Goal: Task Accomplishment & Management: Use online tool/utility

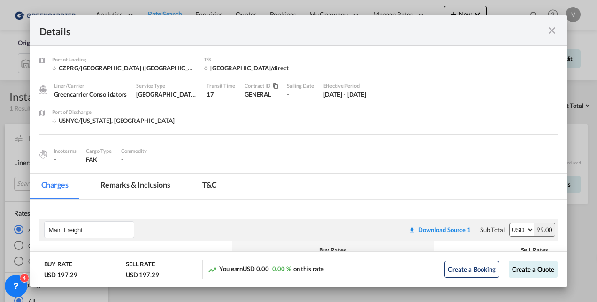
scroll to position [83, 0]
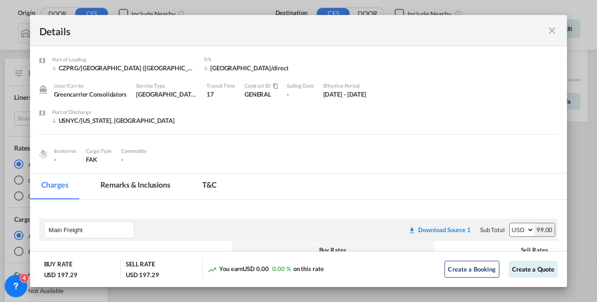
click at [550, 28] on md-icon "icon-close fg-AAA8AD m-0 cursor" at bounding box center [551, 30] width 11 height 11
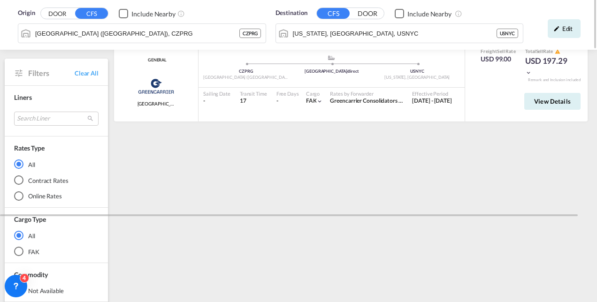
scroll to position [0, 0]
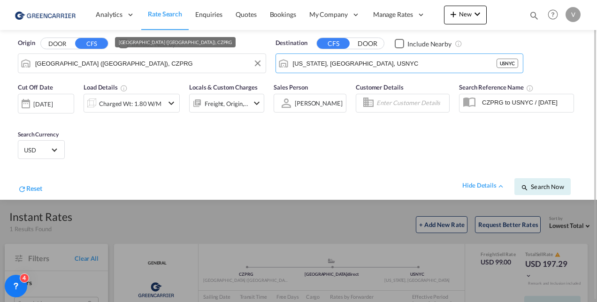
drag, startPoint x: 369, startPoint y: 66, endPoint x: 171, endPoint y: 66, distance: 198.5
click at [171, 66] on div "Origin DOOR CFS Include Nearby [GEOGRAPHIC_DATA] ([GEOGRAPHIC_DATA]), CZPRG Des…" at bounding box center [298, 54] width 578 height 48
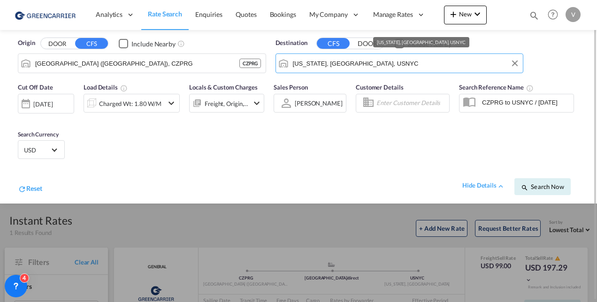
click at [337, 64] on input "[US_STATE], [GEOGRAPHIC_DATA], USNYC" at bounding box center [406, 63] width 226 height 14
click at [337, 66] on input "[US_STATE], [GEOGRAPHIC_DATA], USNYC" at bounding box center [406, 63] width 226 height 14
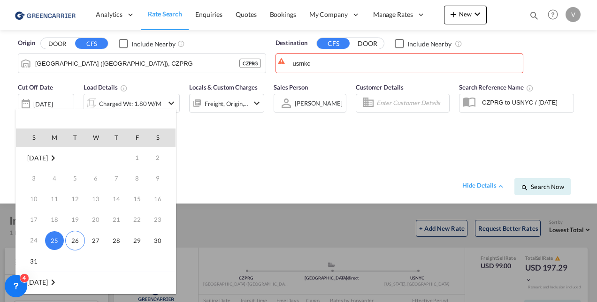
click at [299, 61] on div at bounding box center [298, 151] width 597 height 302
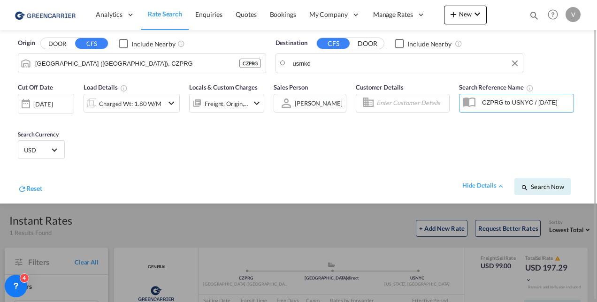
click at [341, 64] on body "Analytics Reports Dashboard Rate Search Enquiries Quotes Bookings" at bounding box center [298, 151] width 597 height 302
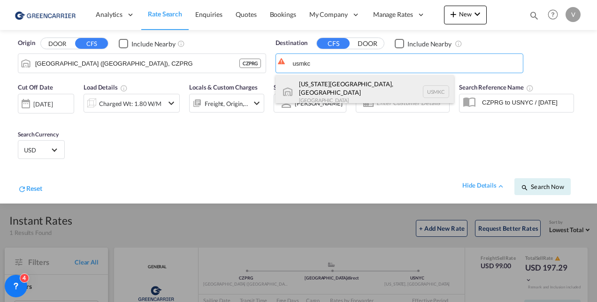
click at [333, 86] on div "[US_STATE][GEOGRAPHIC_DATA], [GEOGRAPHIC_DATA] USMKC" at bounding box center [364, 92] width 178 height 34
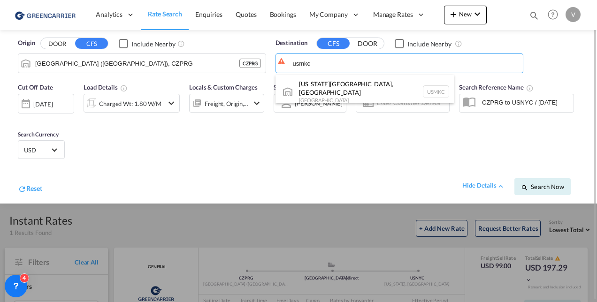
type input "[US_STATE][GEOGRAPHIC_DATA], [GEOGRAPHIC_DATA], [GEOGRAPHIC_DATA]"
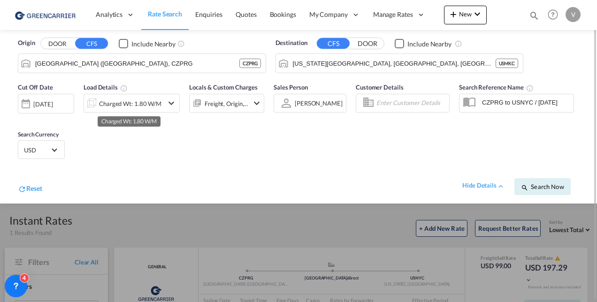
click at [138, 105] on div "Charged Wt: 1.80 W/M" at bounding box center [130, 103] width 62 height 13
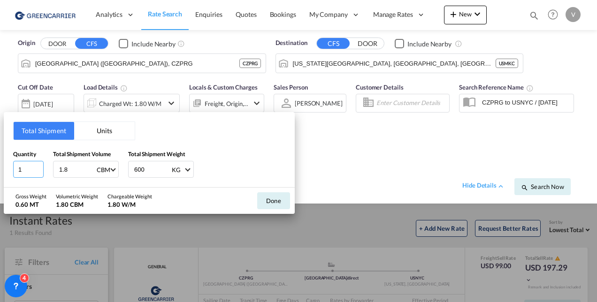
drag, startPoint x: 34, startPoint y: 168, endPoint x: -47, endPoint y: 162, distance: 80.9
click at [0, 162] on html "Analytics Reports Dashboard Rate Search Enquiries Quotes" at bounding box center [298, 151] width 597 height 302
type input "6"
type input "9.2"
type input "2668"
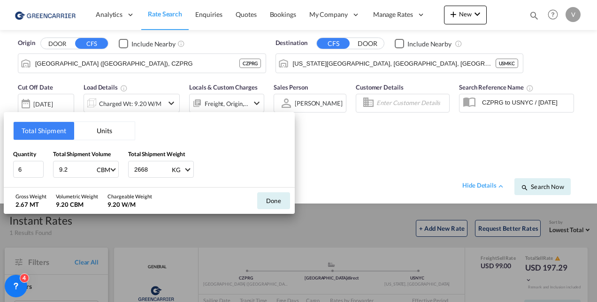
click at [255, 206] on div "Done" at bounding box center [273, 201] width 42 height 26
click at [274, 200] on button "Done" at bounding box center [273, 200] width 33 height 17
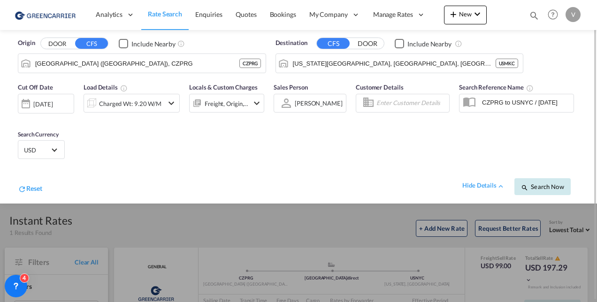
click at [546, 187] on span "Search Now" at bounding box center [542, 187] width 43 height 8
